Goal: Task Accomplishment & Management: Use online tool/utility

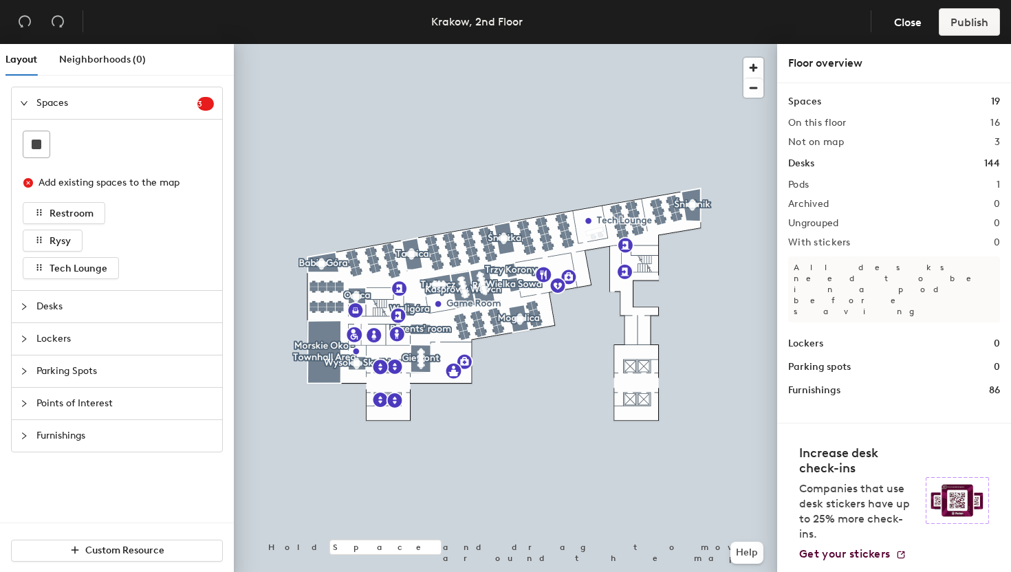
click at [20, 302] on div at bounding box center [28, 306] width 17 height 15
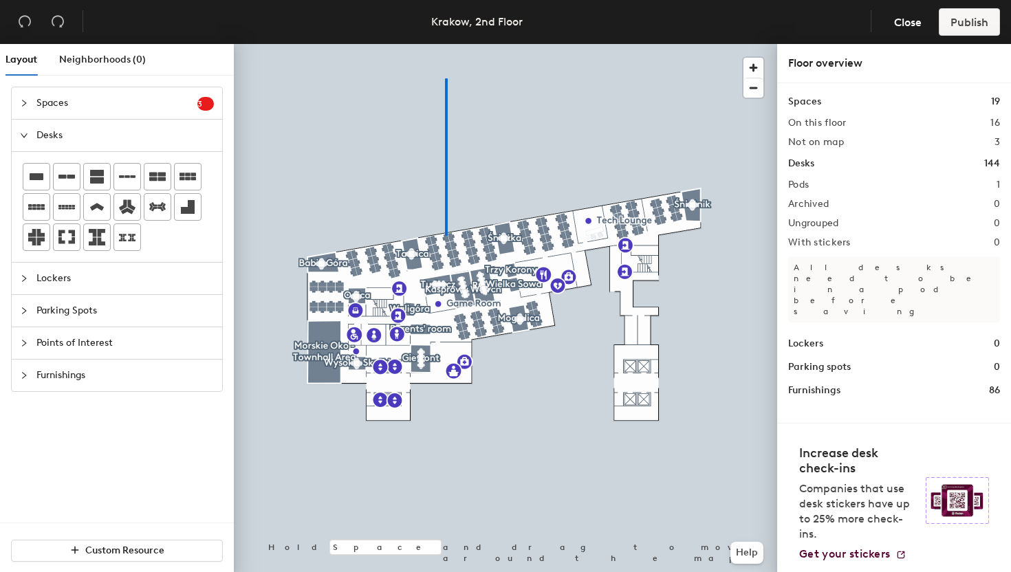
click at [447, 44] on div at bounding box center [505, 44] width 543 height 0
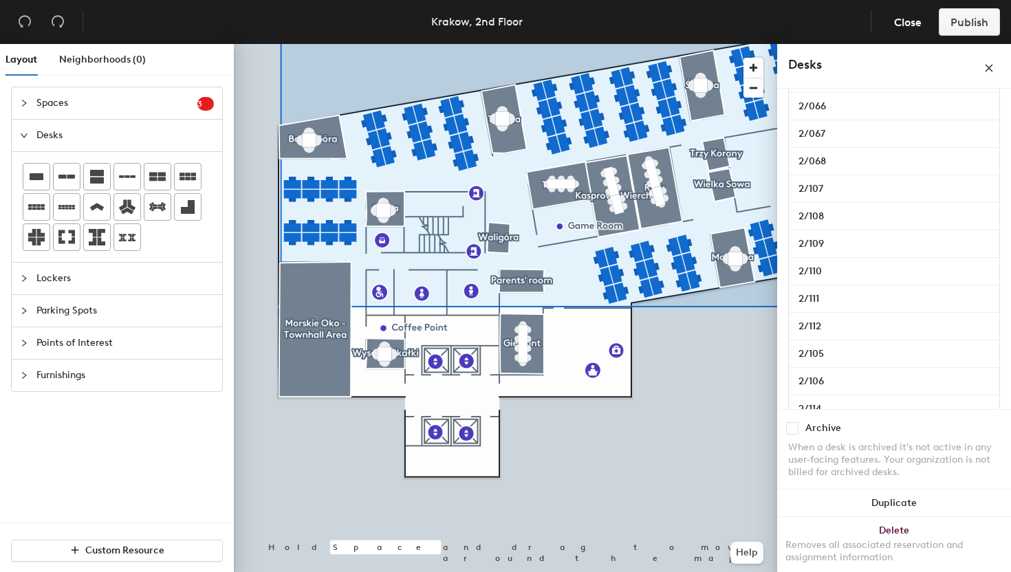
scroll to position [2971, 0]
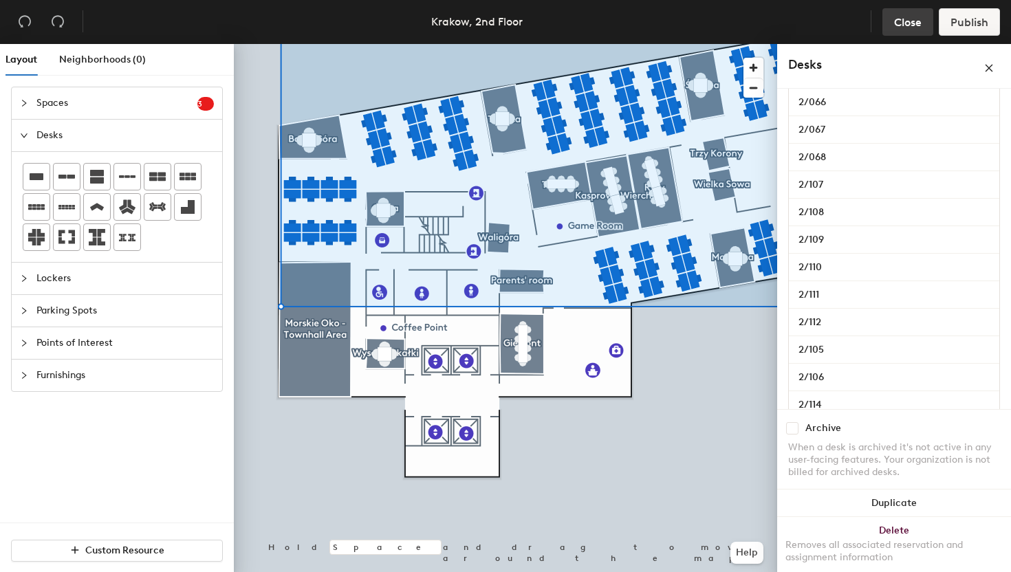
click at [906, 24] on span "Close" at bounding box center [908, 22] width 28 height 13
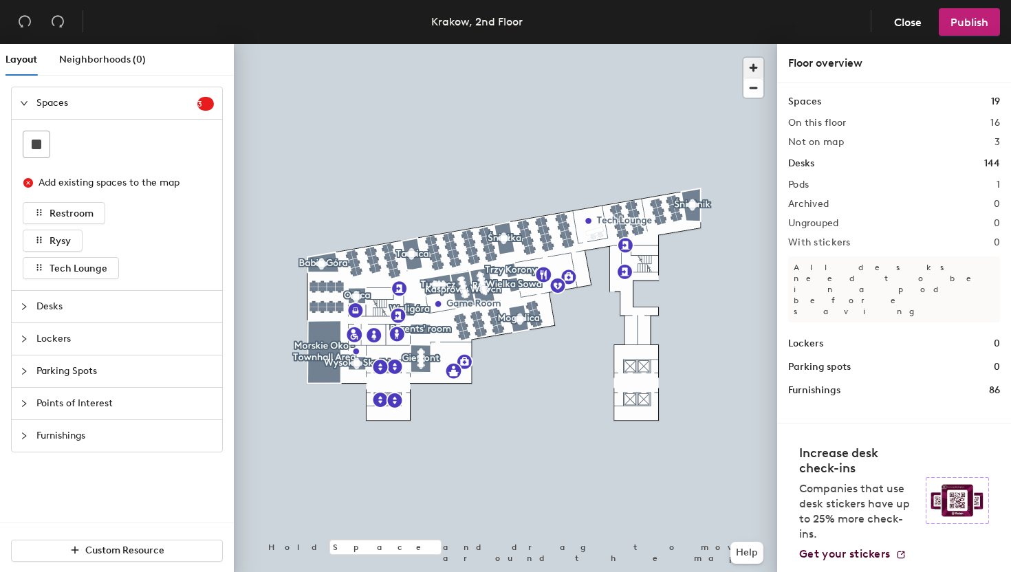
click at [754, 66] on span "button" at bounding box center [753, 68] width 20 height 20
